Goal: Use online tool/utility: Utilize a website feature to perform a specific function

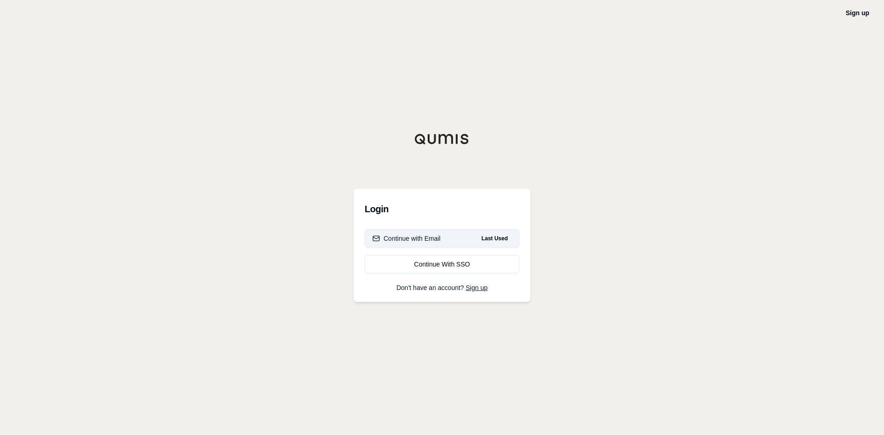
click at [439, 237] on div "Continue with Email" at bounding box center [406, 238] width 68 height 9
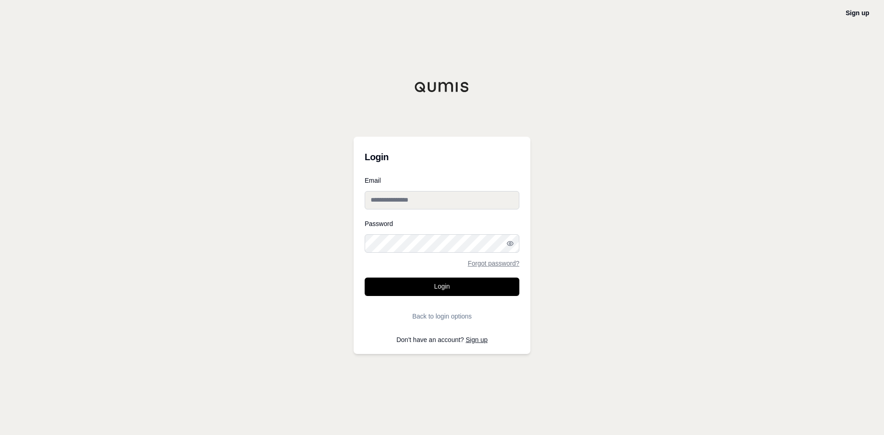
type input "**********"
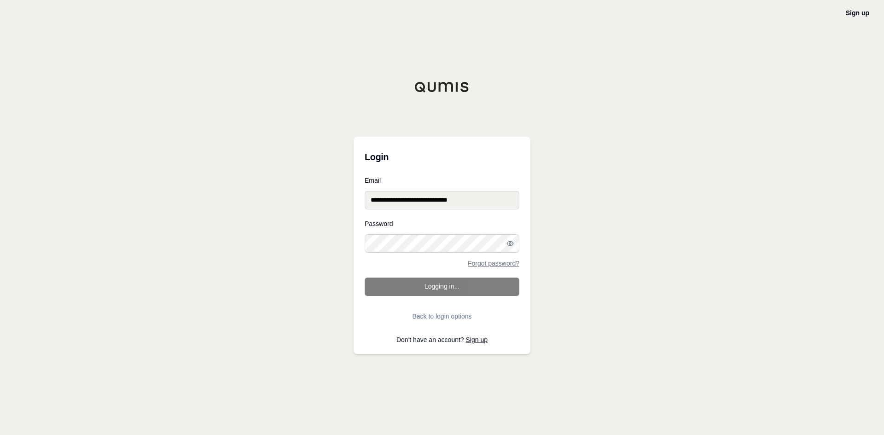
click at [404, 199] on input "**********" at bounding box center [442, 200] width 155 height 18
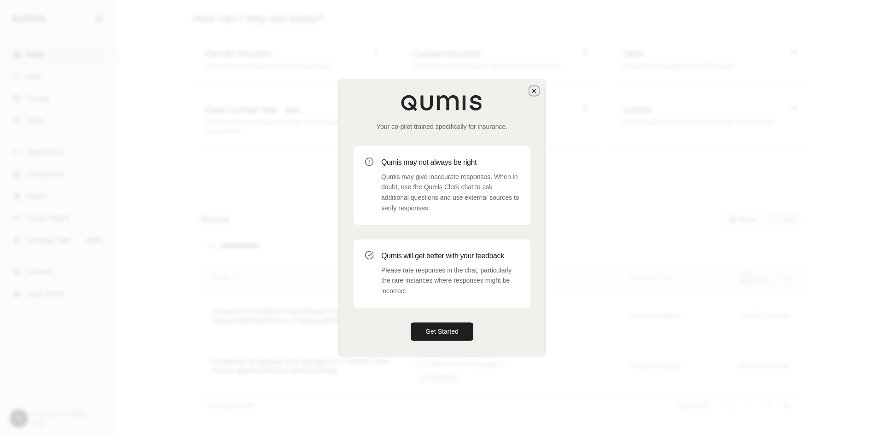
click at [532, 92] on icon "button" at bounding box center [533, 90] width 7 height 7
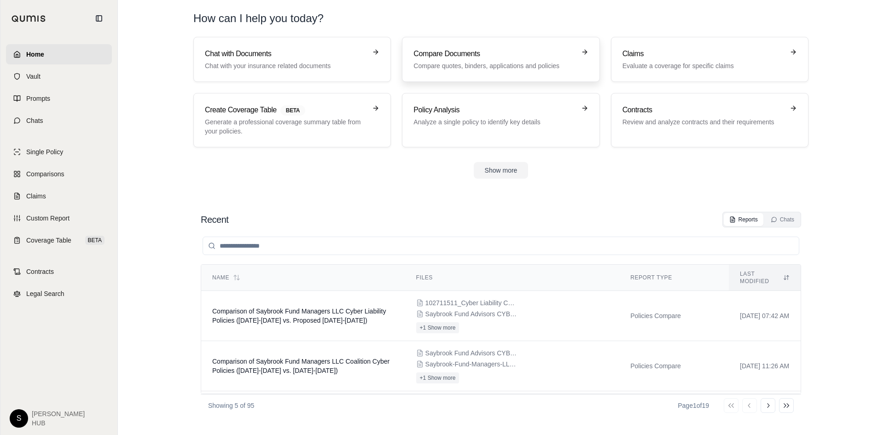
click at [452, 70] on link "Compare Documents Compare quotes, binders, applications and policies" at bounding box center [500, 59] width 197 height 45
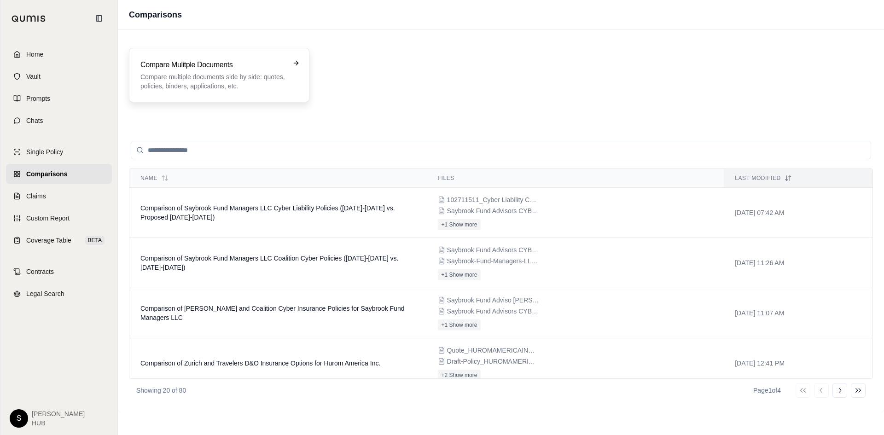
click at [233, 65] on h3 "Compare Mulitple Documents" at bounding box center [212, 64] width 145 height 11
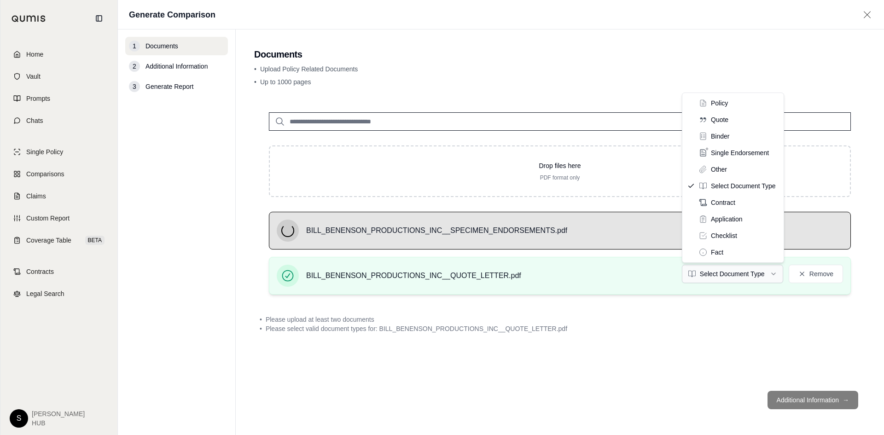
click at [748, 276] on html "Home Vault Prompts Chats Single Policy Comparisons Claims Custom Report Coverag…" at bounding box center [442, 217] width 884 height 435
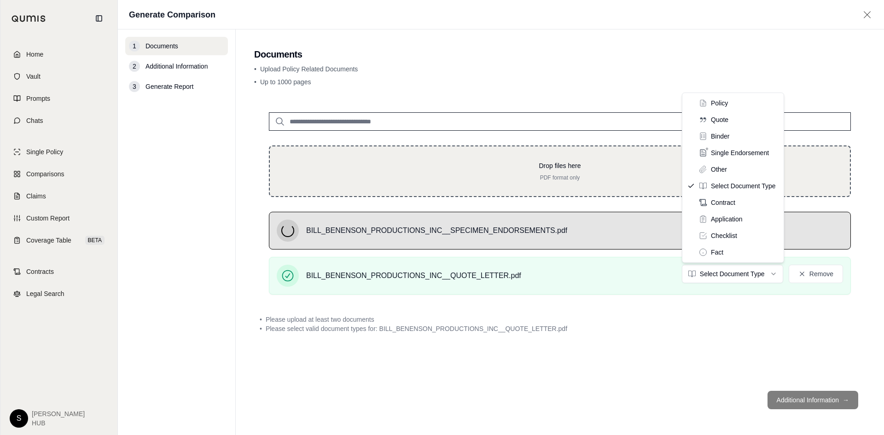
drag, startPoint x: 733, startPoint y: 171, endPoint x: 734, endPoint y: 164, distance: 7.0
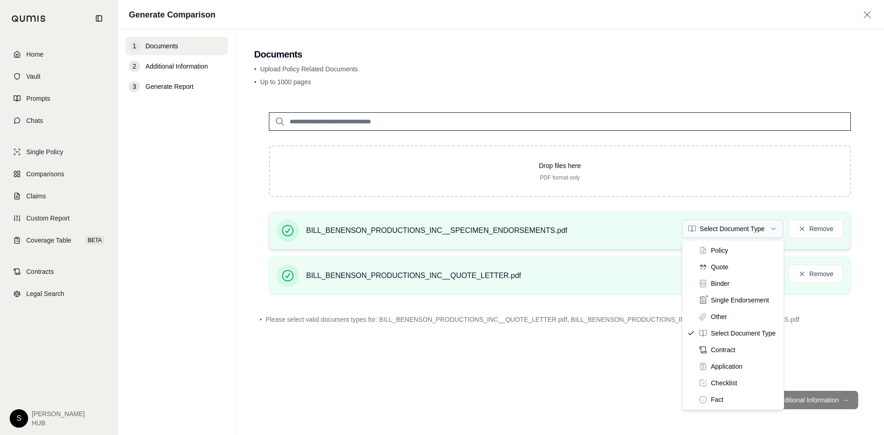
click at [724, 231] on html "Home Vault Prompts Chats Single Policy Comparisons Claims Custom Report Coverag…" at bounding box center [442, 217] width 884 height 435
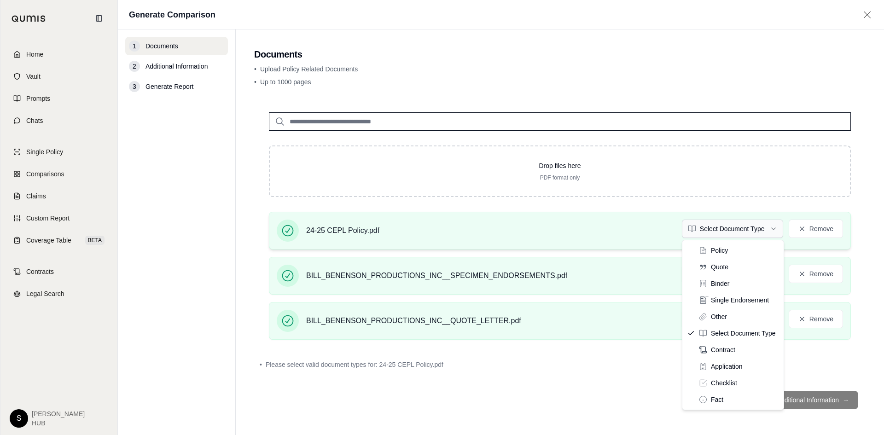
click at [718, 235] on html "Home Vault Prompts Chats Single Policy Comparisons Claims Custom Report Coverag…" at bounding box center [442, 217] width 884 height 435
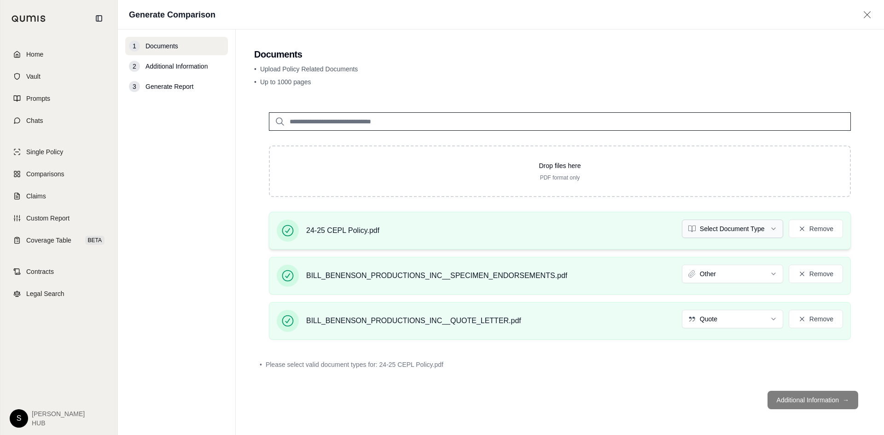
click at [708, 229] on html "Home Vault Prompts Chats Single Policy Comparisons Claims Custom Report Coverag…" at bounding box center [442, 217] width 884 height 435
click at [798, 398] on footer "Additional Information →" at bounding box center [559, 399] width 611 height 33
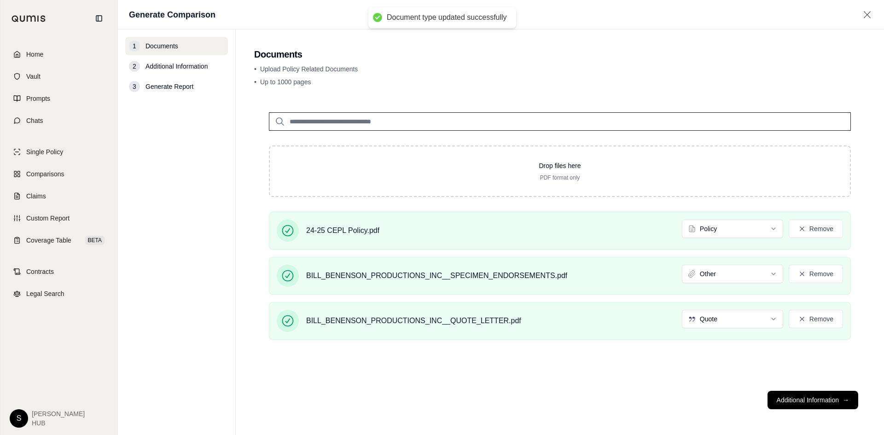
click at [688, 378] on div "Drop files here PDF format only 24-25 CEPL Policy.pdf Policy Remove BILL_BENENS…" at bounding box center [559, 241] width 611 height 286
click at [813, 394] on footer "Additional Information →" at bounding box center [559, 399] width 611 height 33
click at [812, 394] on button "Additional Information →" at bounding box center [812, 400] width 91 height 18
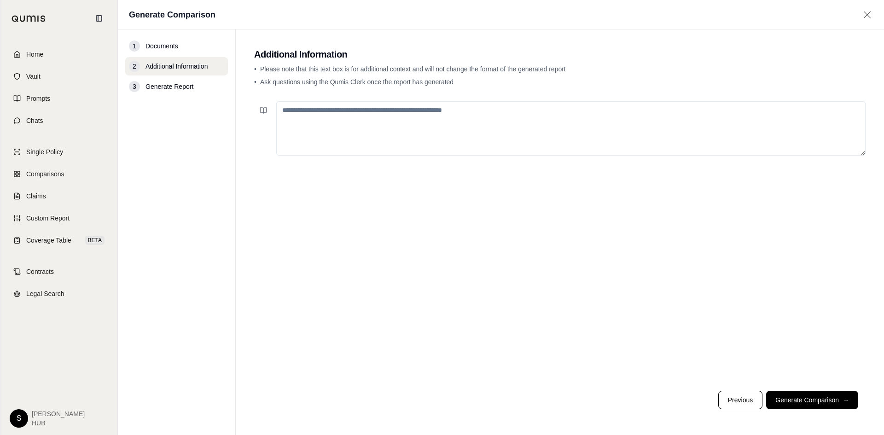
click at [814, 394] on button "Generate Comparison →" at bounding box center [812, 400] width 92 height 18
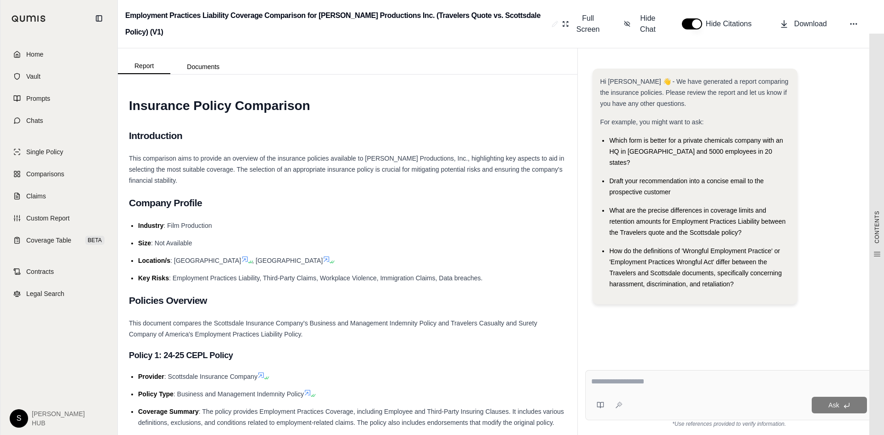
drag, startPoint x: 619, startPoint y: 382, endPoint x: 882, endPoint y: 335, distance: 267.4
click at [636, 378] on textarea at bounding box center [729, 381] width 276 height 11
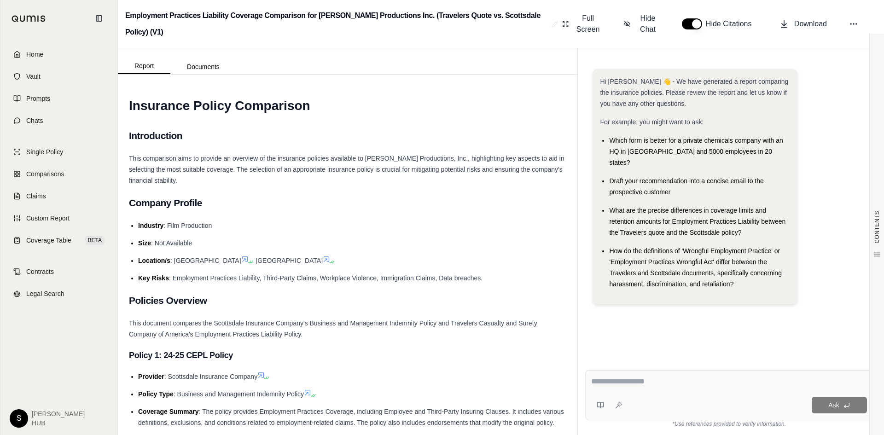
click at [605, 382] on textarea at bounding box center [729, 381] width 276 height 11
paste textarea "**********"
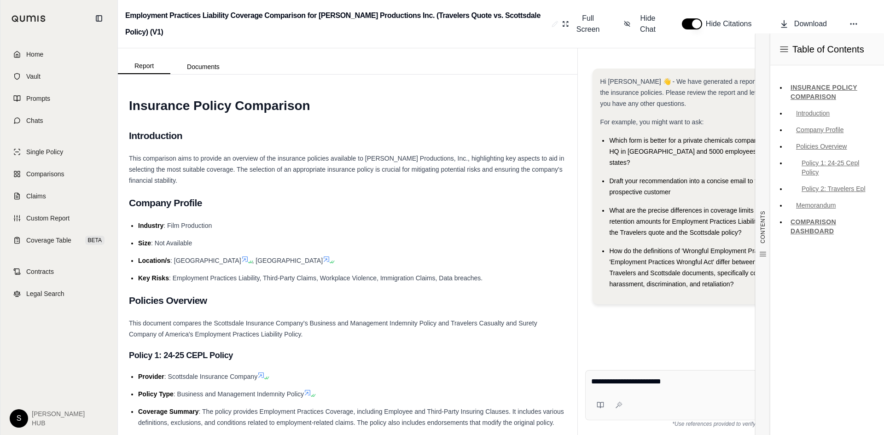
type textarea "**********"
click at [657, 329] on div "Hi [PERSON_NAME] 👋 - We have generated a report comparing the insurance policie…" at bounding box center [729, 208] width 288 height 294
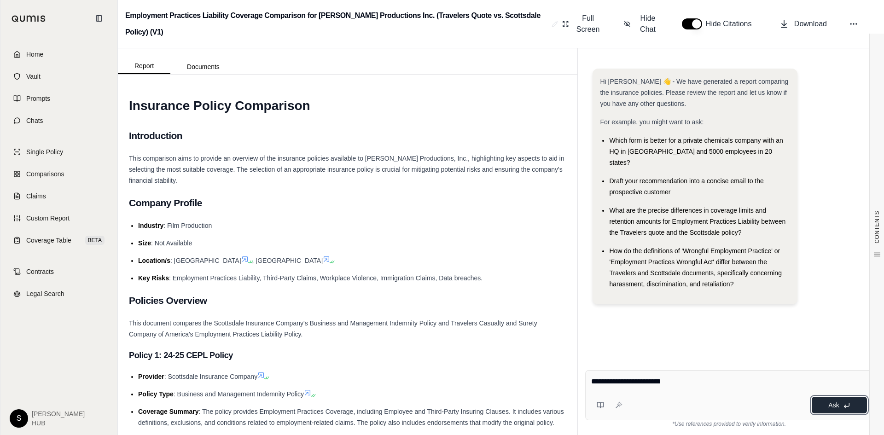
click at [838, 406] on span "Ask" at bounding box center [833, 404] width 11 height 7
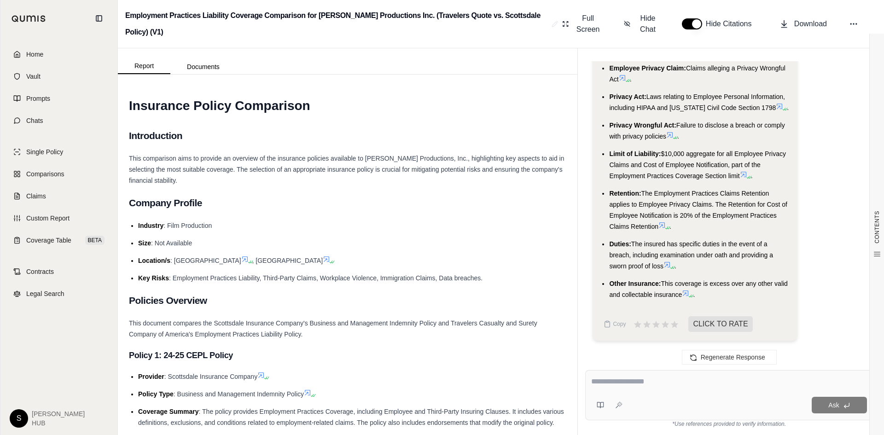
scroll to position [1303, 0]
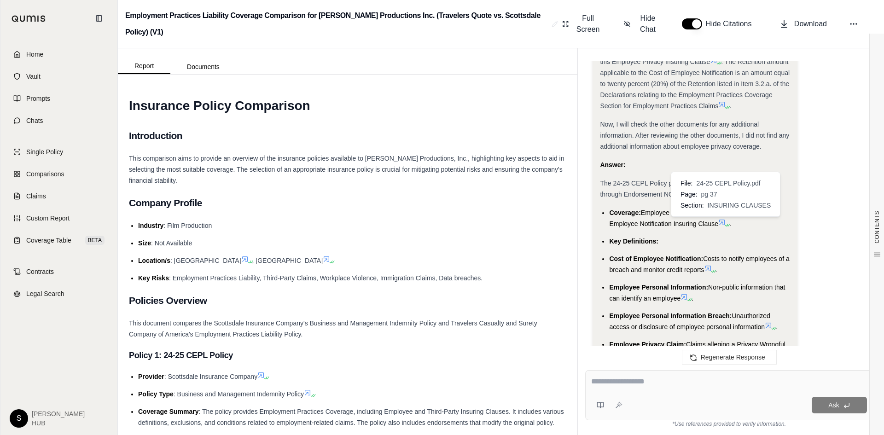
click at [725, 222] on icon at bounding box center [727, 225] width 6 height 6
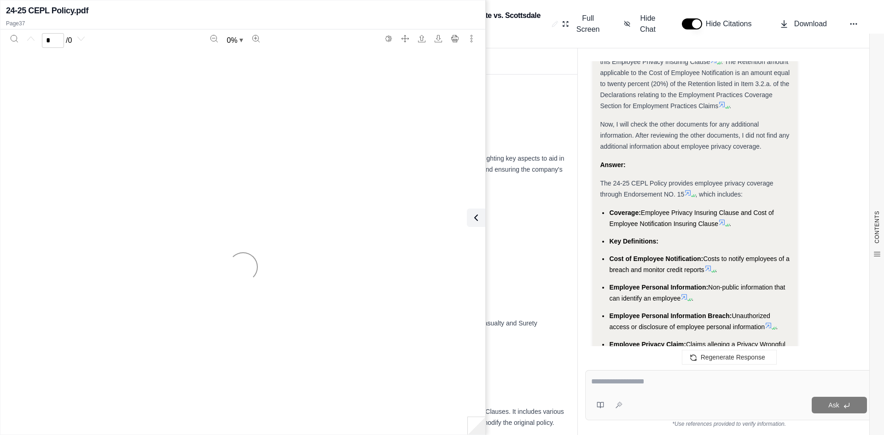
scroll to position [1579, 0]
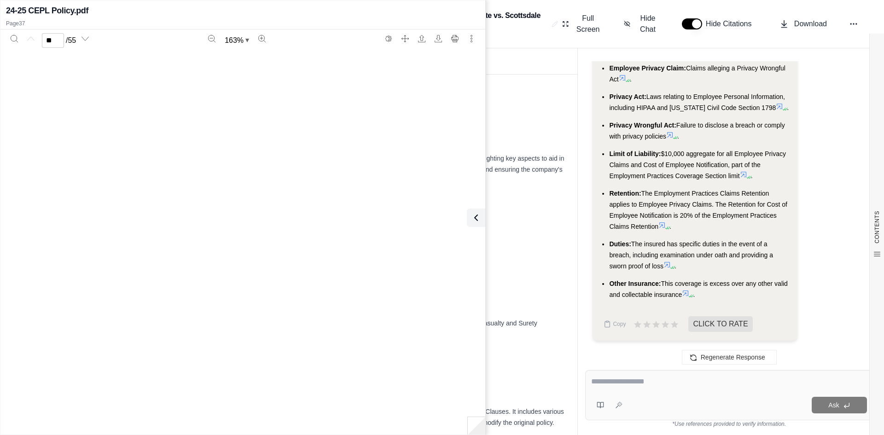
type input "**"
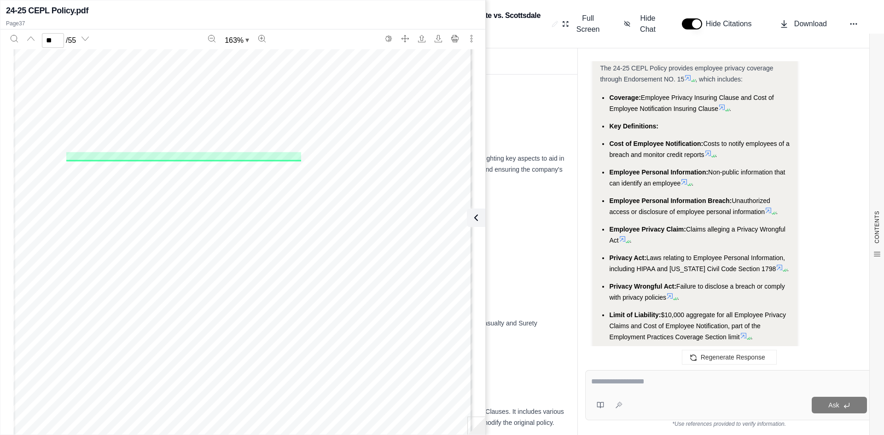
scroll to position [1441, 0]
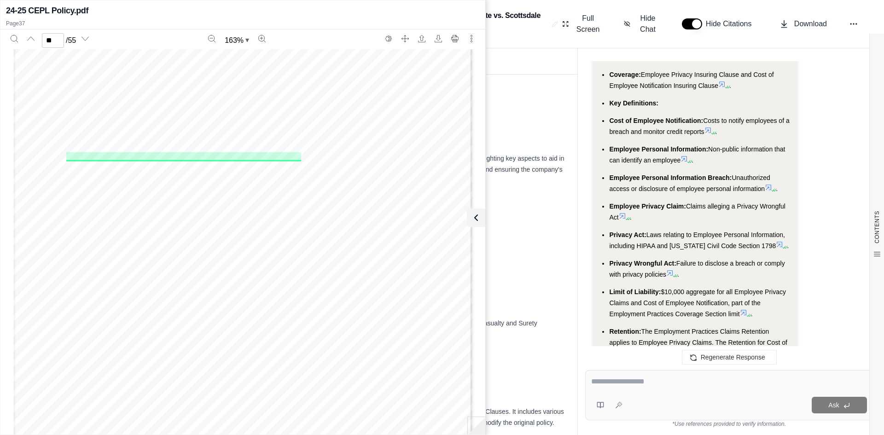
click at [622, 379] on textarea at bounding box center [729, 381] width 276 height 11
paste textarea "**********"
type textarea "**********"
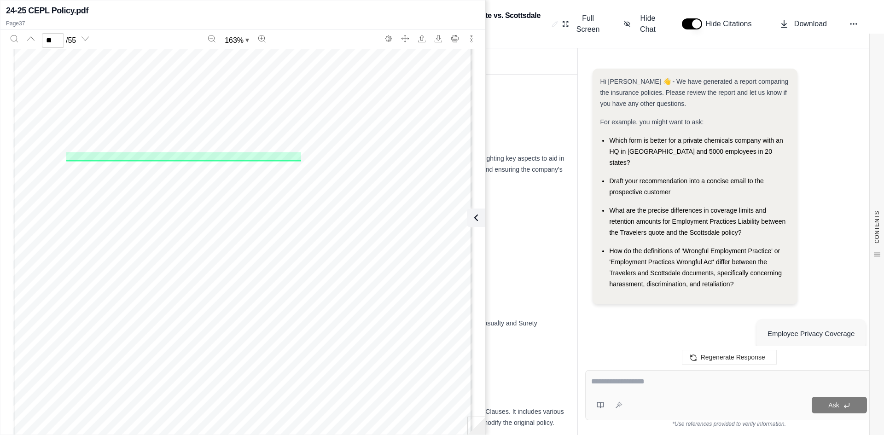
scroll to position [2759, 0]
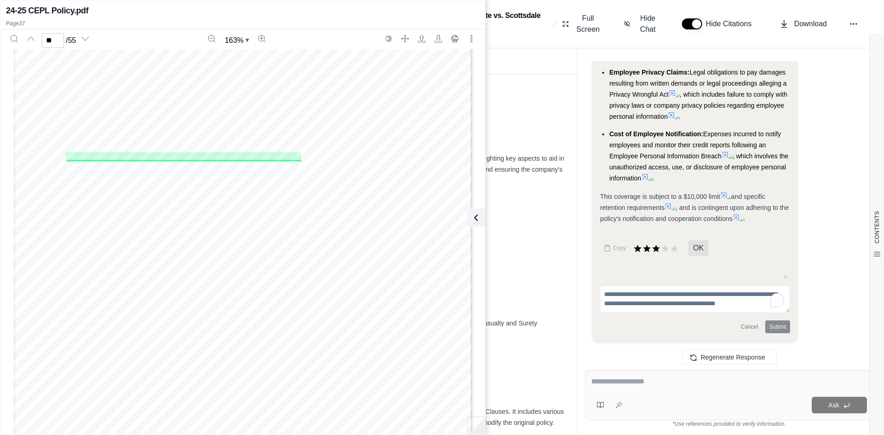
click at [621, 388] on div at bounding box center [729, 383] width 276 height 14
click at [621, 387] on div at bounding box center [729, 383] width 276 height 14
drag, startPoint x: 635, startPoint y: 358, endPoint x: 644, endPoint y: 374, distance: 19.0
click at [638, 362] on div "Regenerate Response" at bounding box center [729, 357] width 302 height 22
click at [655, 379] on textarea at bounding box center [729, 381] width 276 height 11
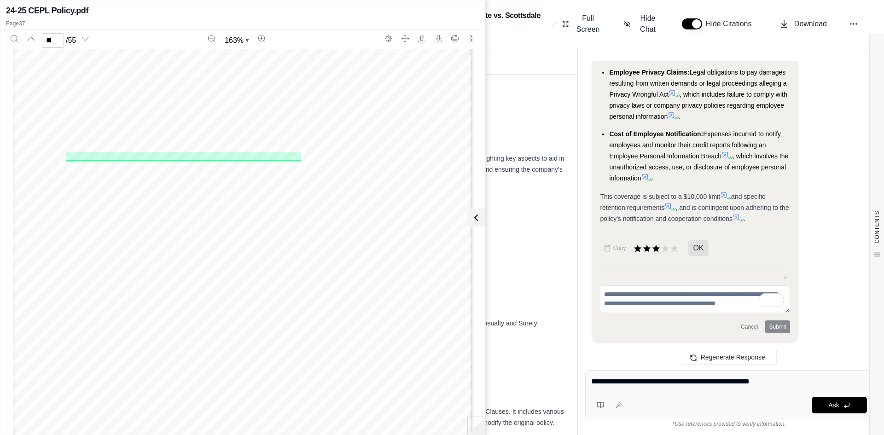
type textarea "**********"
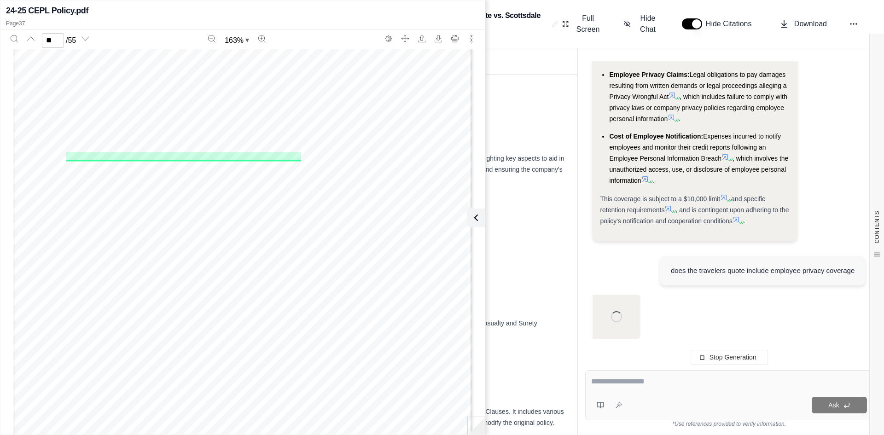
scroll to position [2731, 0]
click at [482, 222] on button at bounding box center [474, 218] width 18 height 18
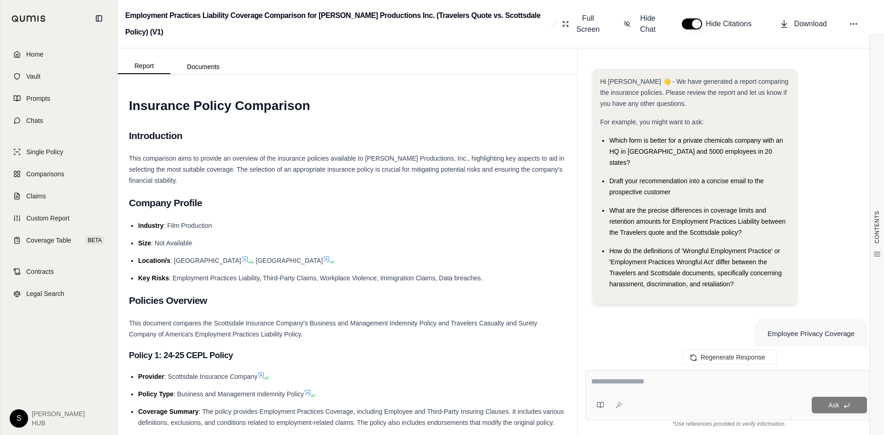
scroll to position [4242, 0]
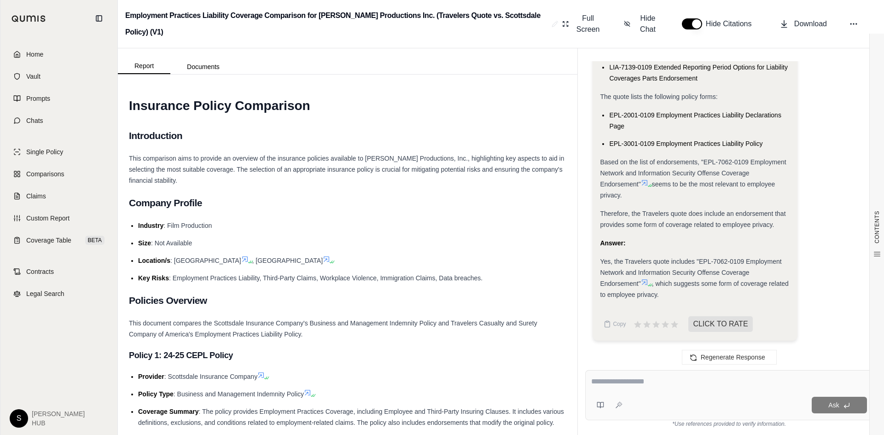
click at [642, 280] on icon at bounding box center [644, 281] width 7 height 7
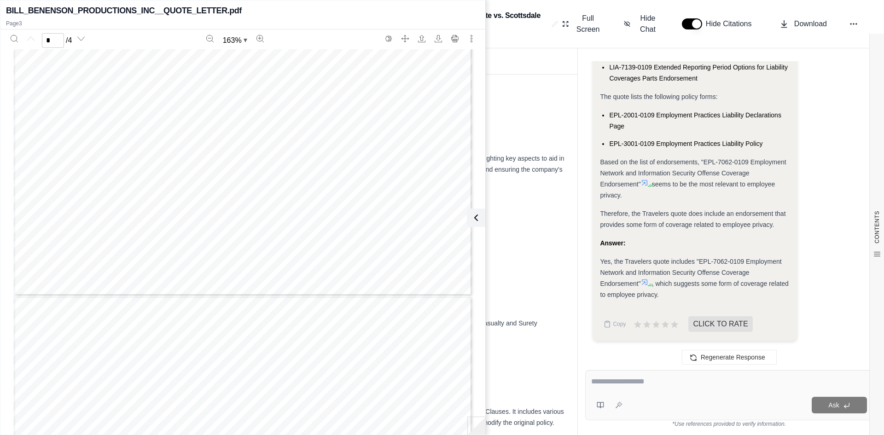
type input "*"
click at [613, 380] on textarea at bounding box center [729, 381] width 276 height 11
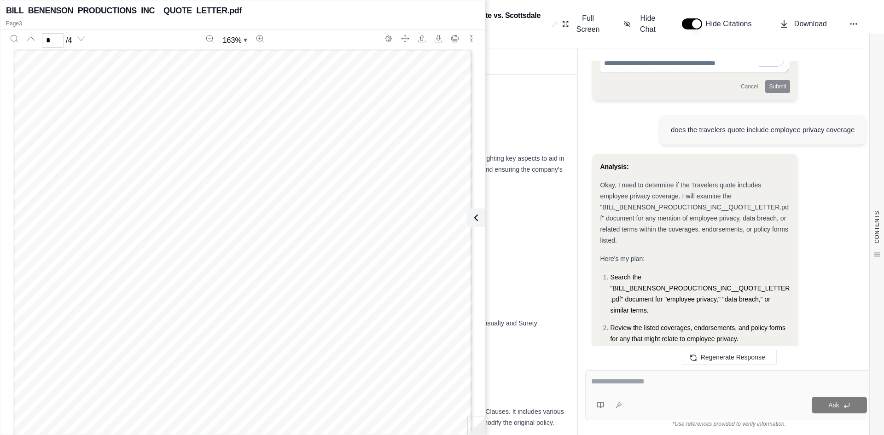
scroll to position [2723, 0]
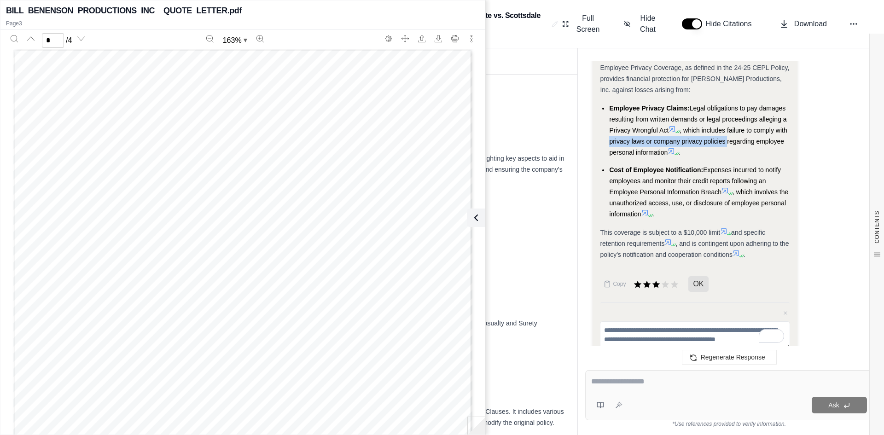
drag, startPoint x: 727, startPoint y: 140, endPoint x: 599, endPoint y: 145, distance: 128.1
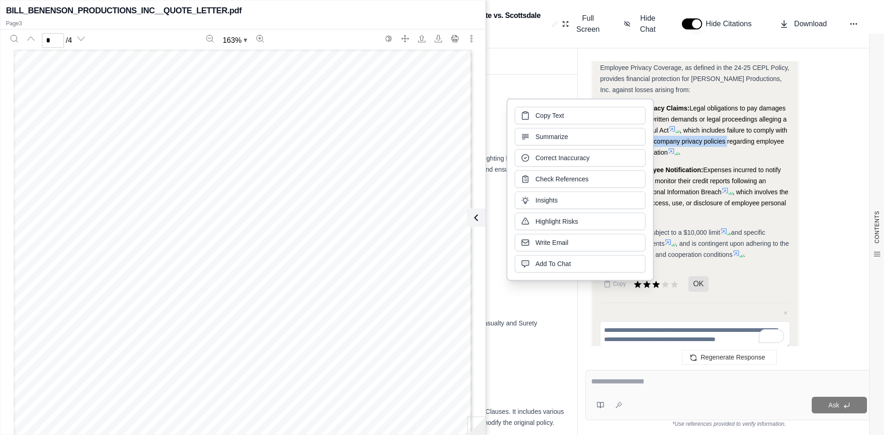
drag, startPoint x: 626, startPoint y: 142, endPoint x: 682, endPoint y: 138, distance: 55.4
click at [682, 138] on span ", which includes failure to comply with privacy laws or company privacy policie…" at bounding box center [698, 141] width 178 height 29
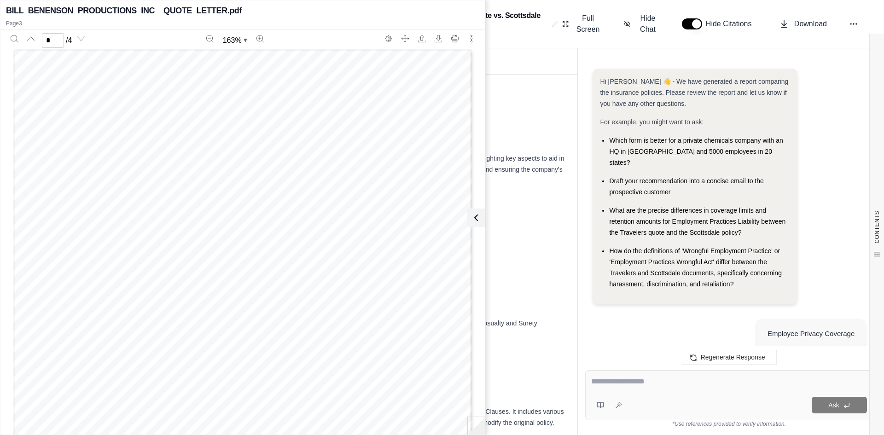
scroll to position [4242, 0]
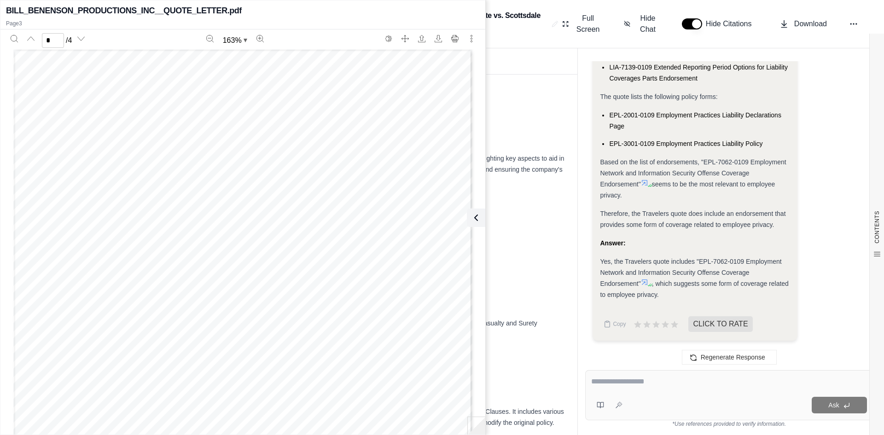
click at [612, 380] on textarea at bounding box center [729, 381] width 276 height 11
paste textarea "**********"
type textarea "**********"
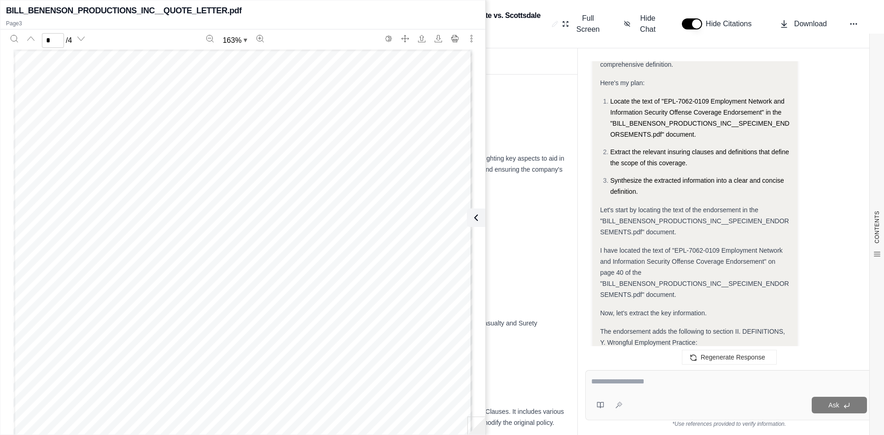
scroll to position [4690, 0]
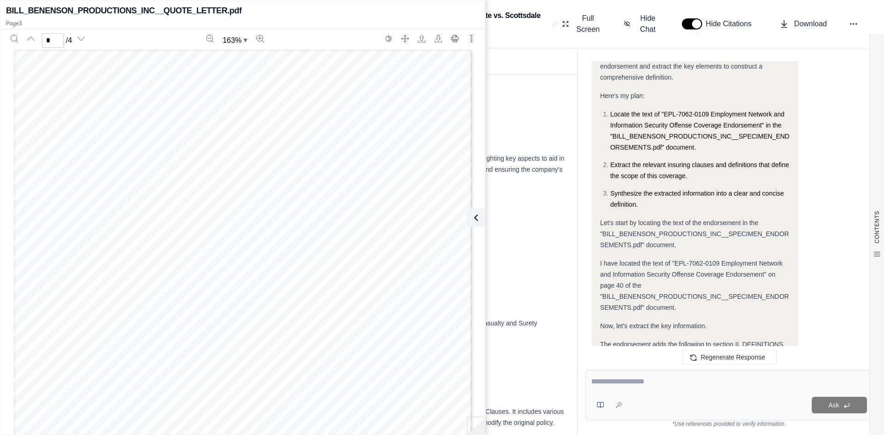
drag, startPoint x: 13, startPoint y: 306, endPoint x: 27, endPoint y: 302, distance: 14.0
click at [14, 306] on div "LTR-4000 Rev. 07-16 © 2016 The Travelers Indemnity Company. All rights reserved…" at bounding box center [242, 346] width 459 height 594
click at [631, 382] on textarea at bounding box center [729, 381] width 276 height 11
type textarea "*"
type textarea "**********"
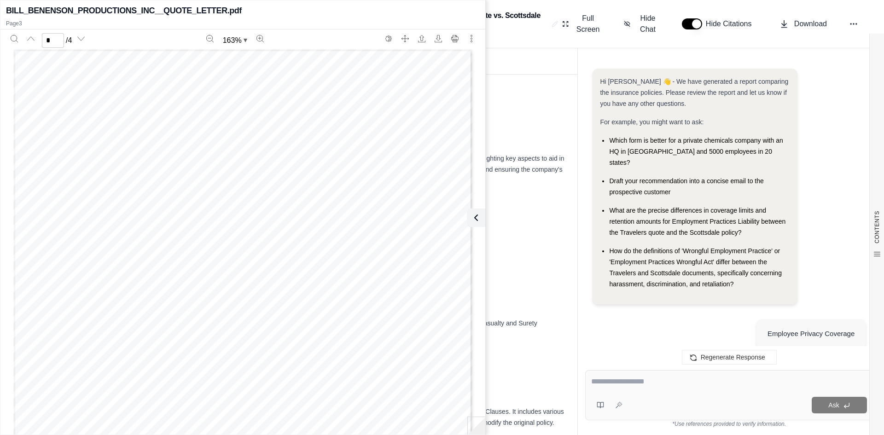
scroll to position [5886, 0]
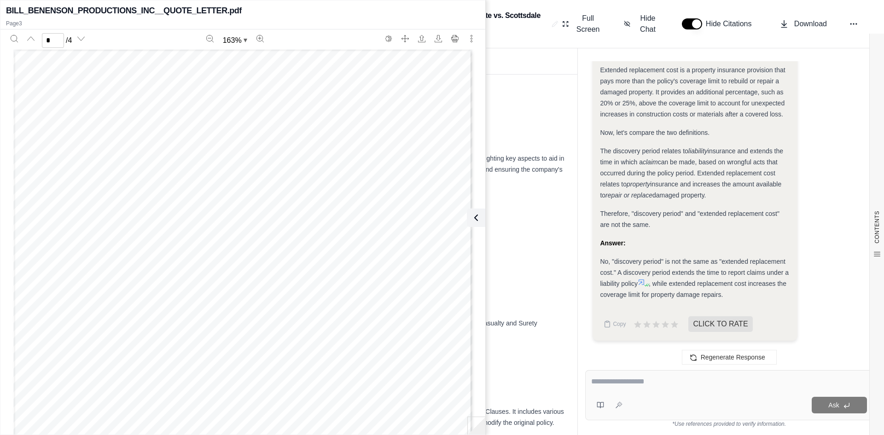
click at [628, 380] on textarea at bounding box center [729, 381] width 276 height 11
type textarea "**********"
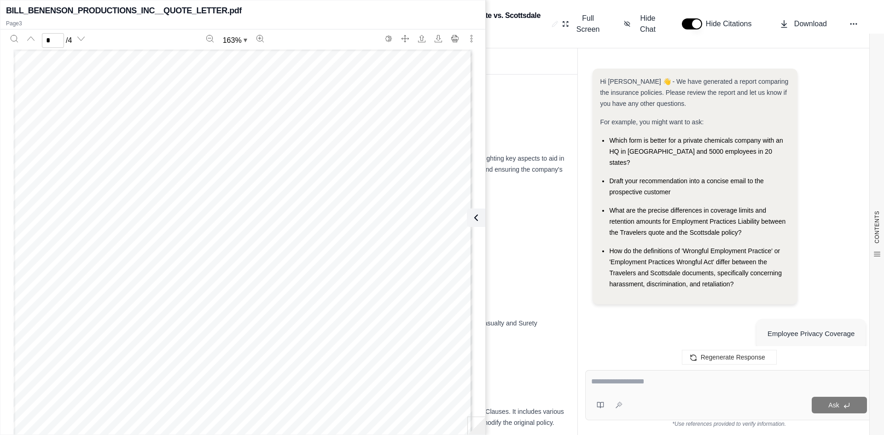
scroll to position [6461, 0]
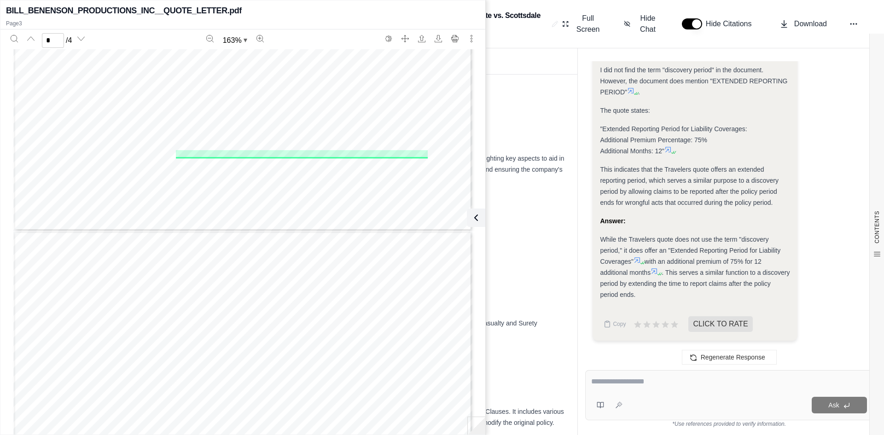
type input "*"
click at [621, 379] on textarea at bounding box center [729, 381] width 276 height 11
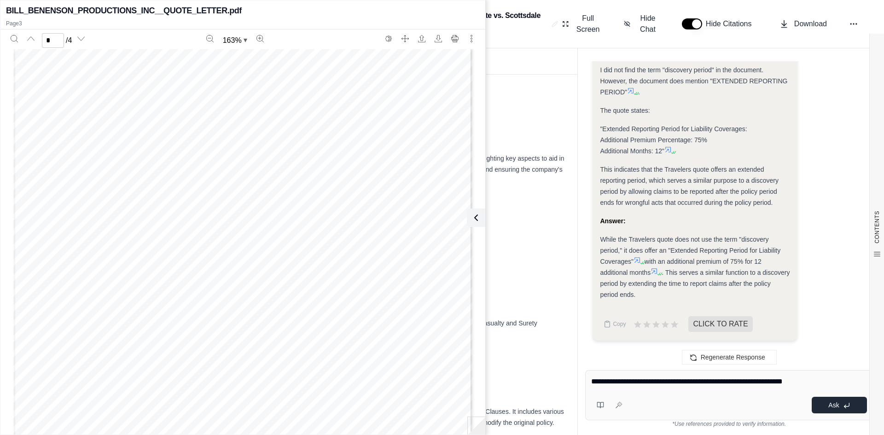
type textarea "**********"
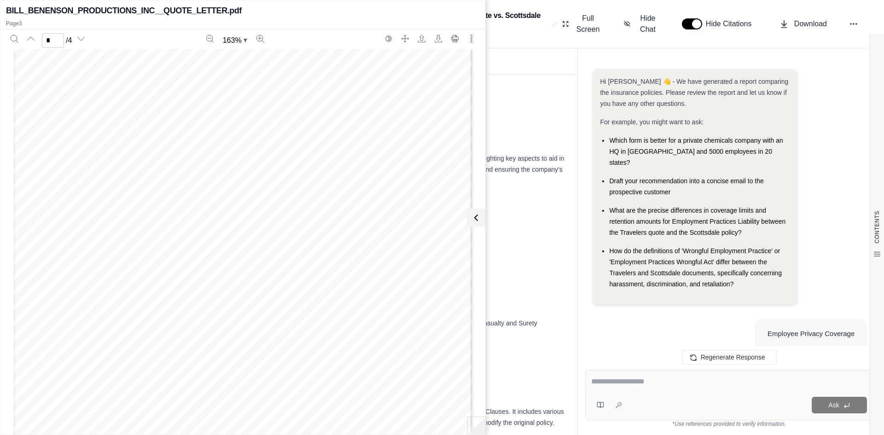
scroll to position [7079, 0]
